Goal: Navigation & Orientation: Understand site structure

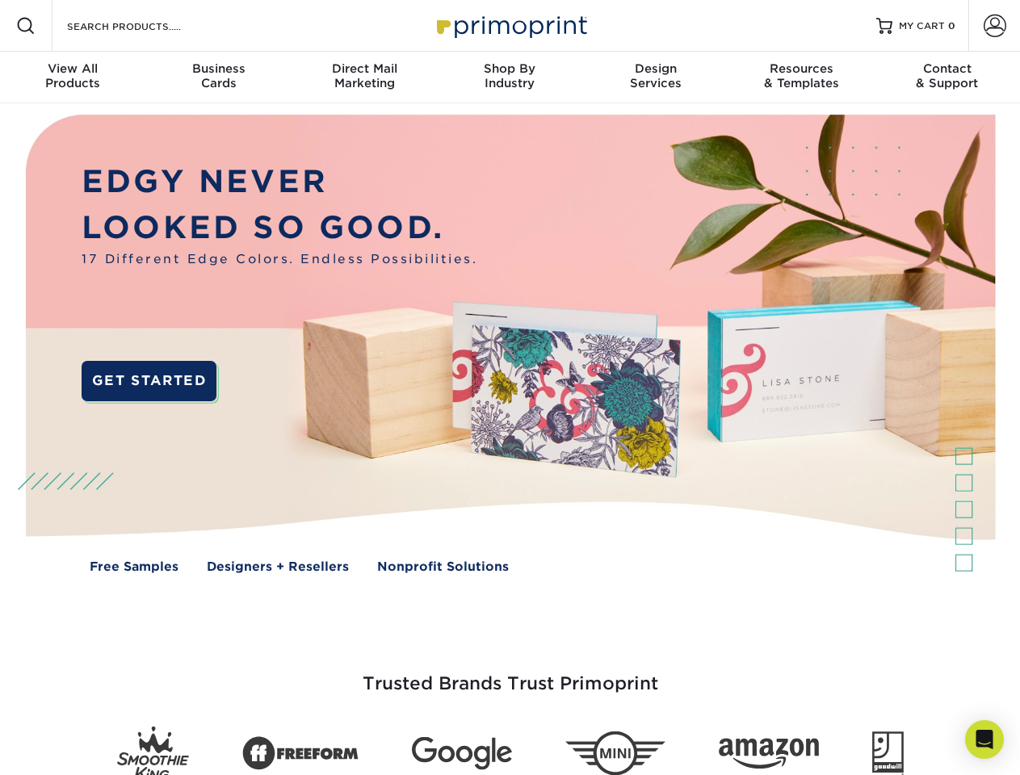
click at [509, 387] on img at bounding box center [509, 355] width 1009 height 505
click at [26, 26] on span at bounding box center [25, 25] width 19 height 19
click at [994, 26] on span at bounding box center [994, 26] width 23 height 23
click at [73, 77] on div "View All Products" at bounding box center [72, 75] width 145 height 29
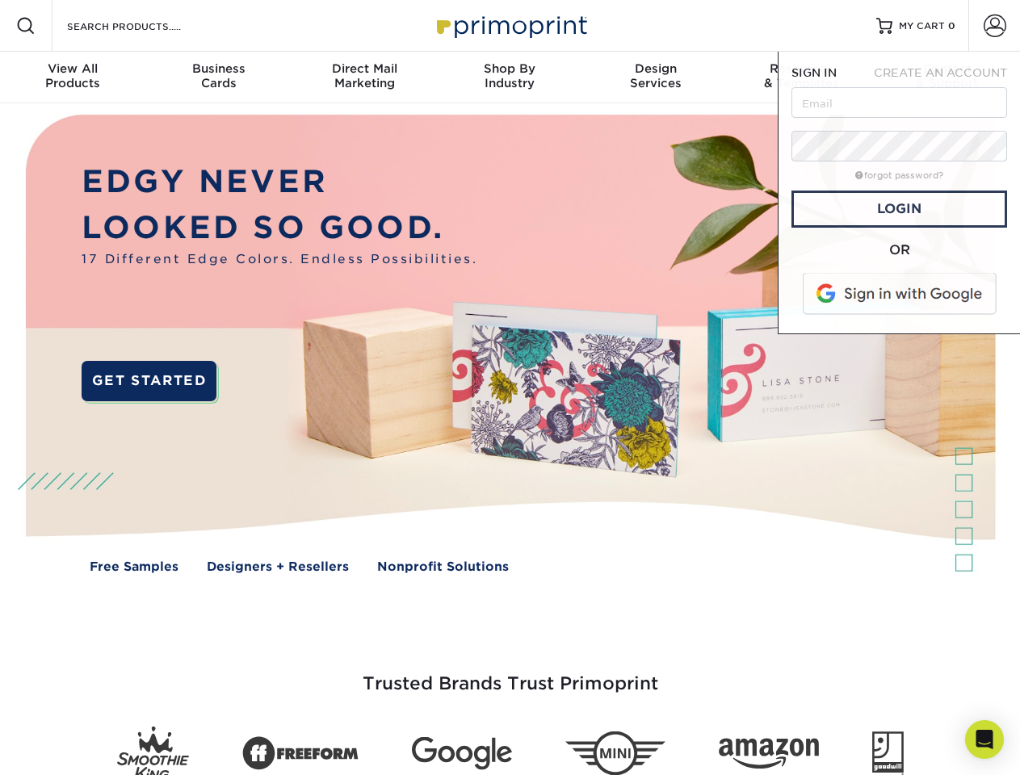
click at [218, 77] on div "Business Cards" at bounding box center [217, 75] width 145 height 29
click at [364, 77] on div "Direct Mail Marketing" at bounding box center [363, 75] width 145 height 29
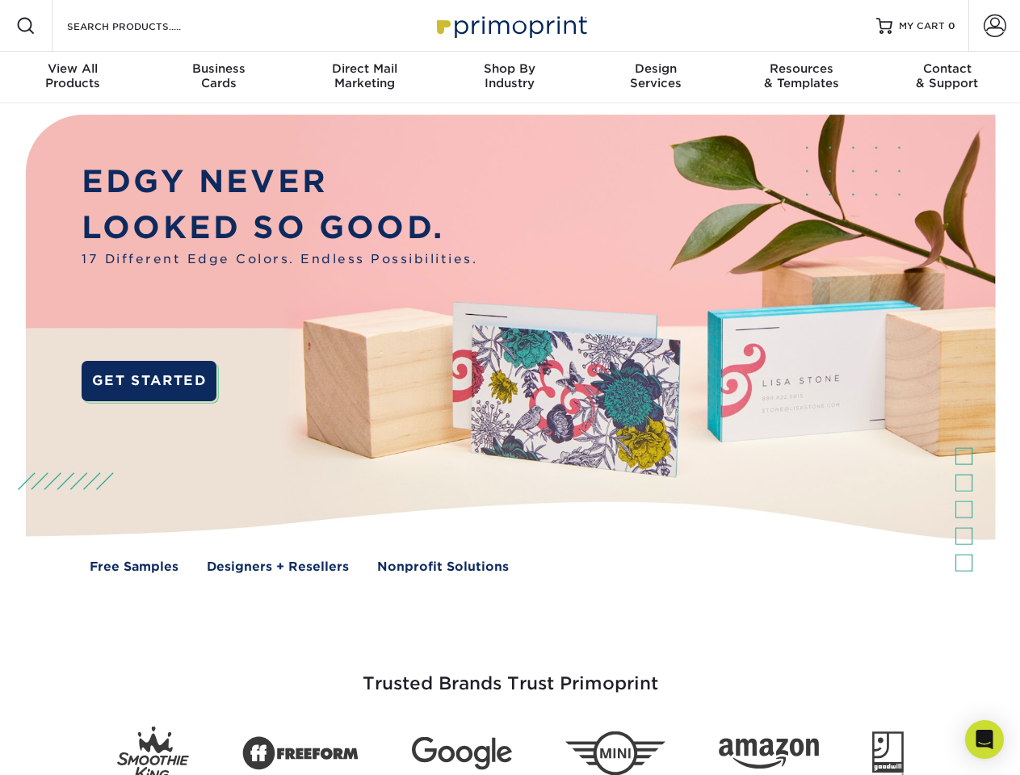
click at [509, 77] on div "Shop By Industry" at bounding box center [509, 75] width 145 height 29
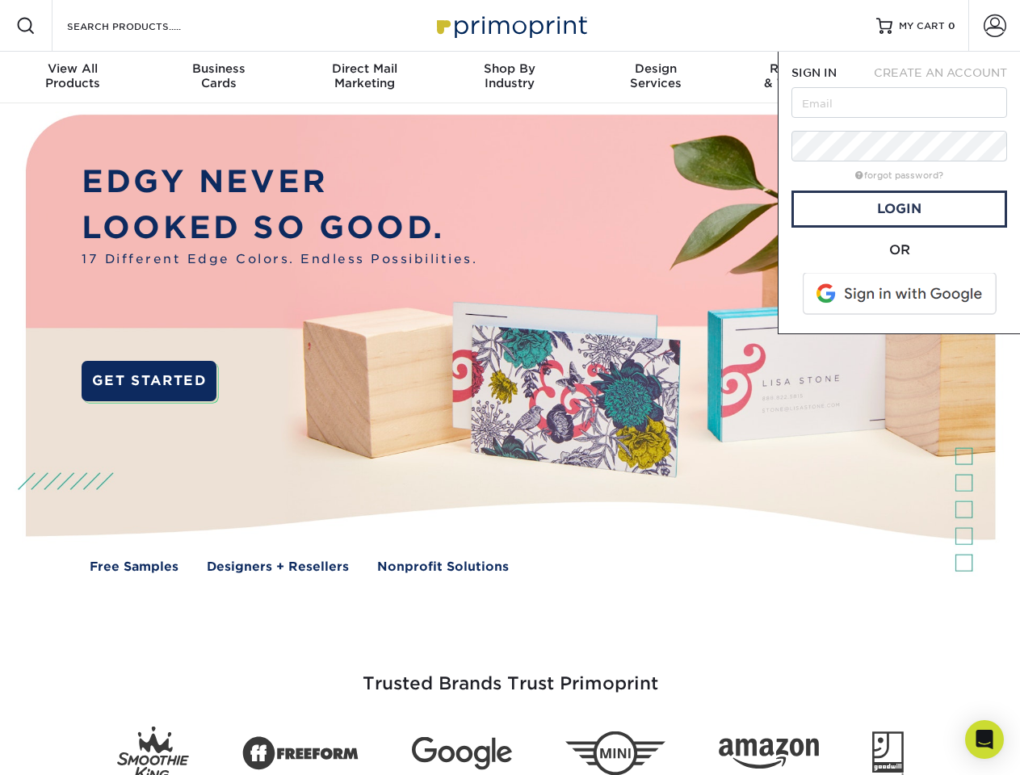
click at [655, 77] on div "Design Services" at bounding box center [655, 75] width 145 height 29
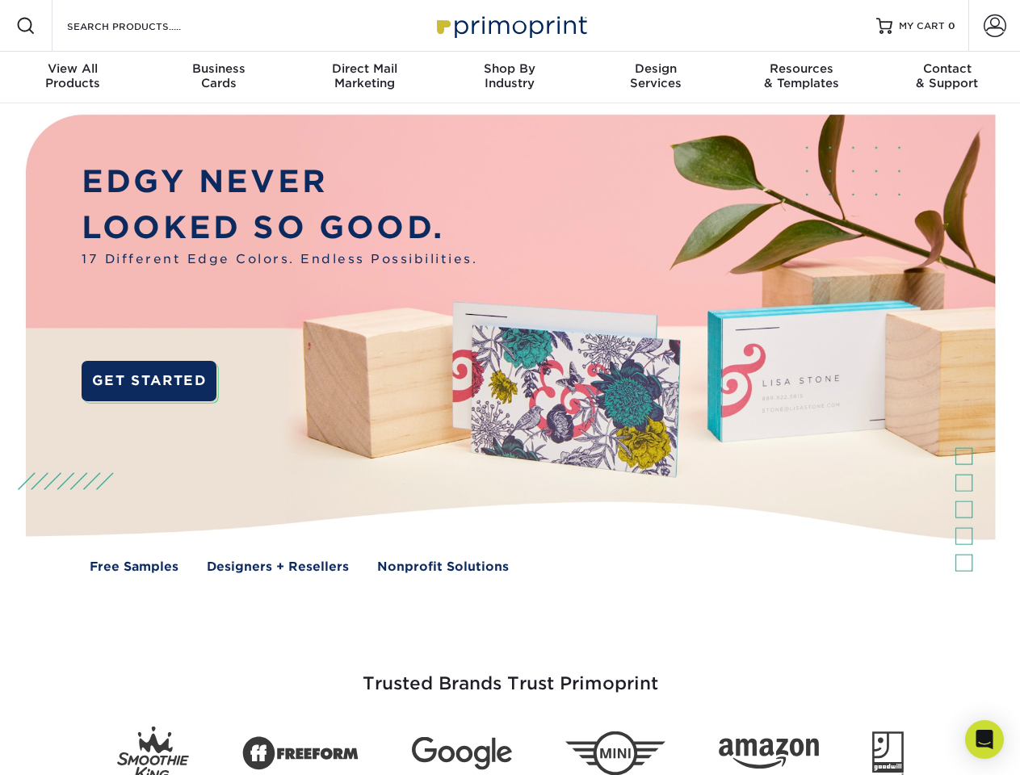
click at [801, 77] on span "SIGN IN" at bounding box center [813, 72] width 45 height 13
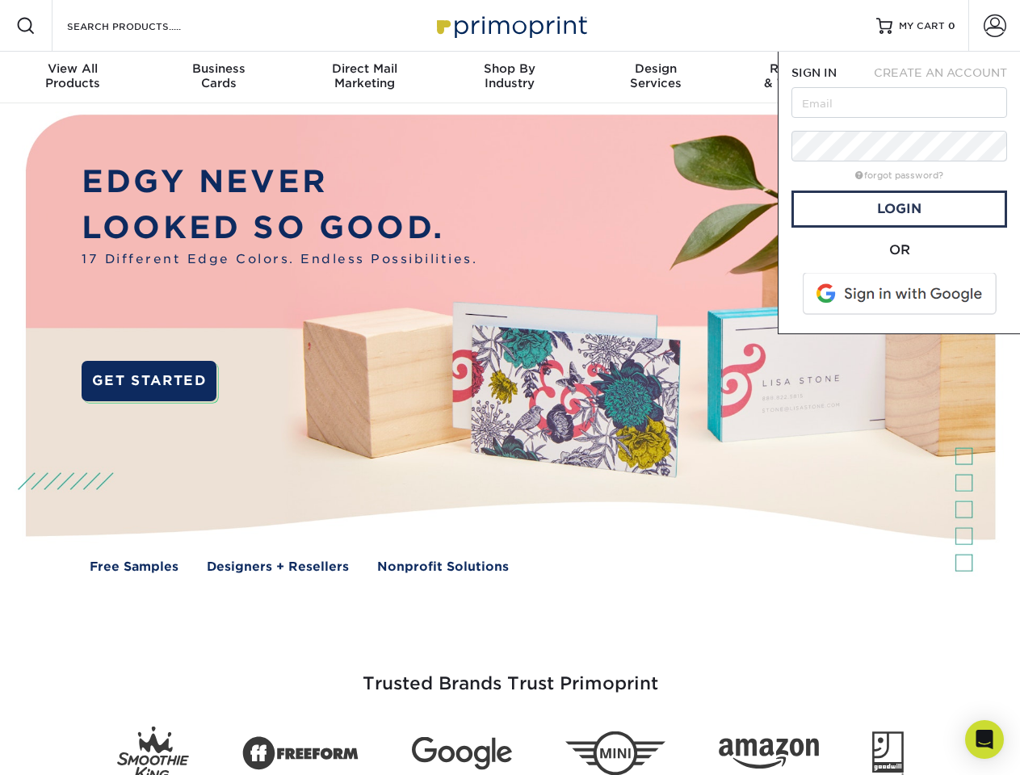
click at [947, 77] on div "Contact & Support" at bounding box center [946, 75] width 145 height 29
